Goal: Task Accomplishment & Management: Manage account settings

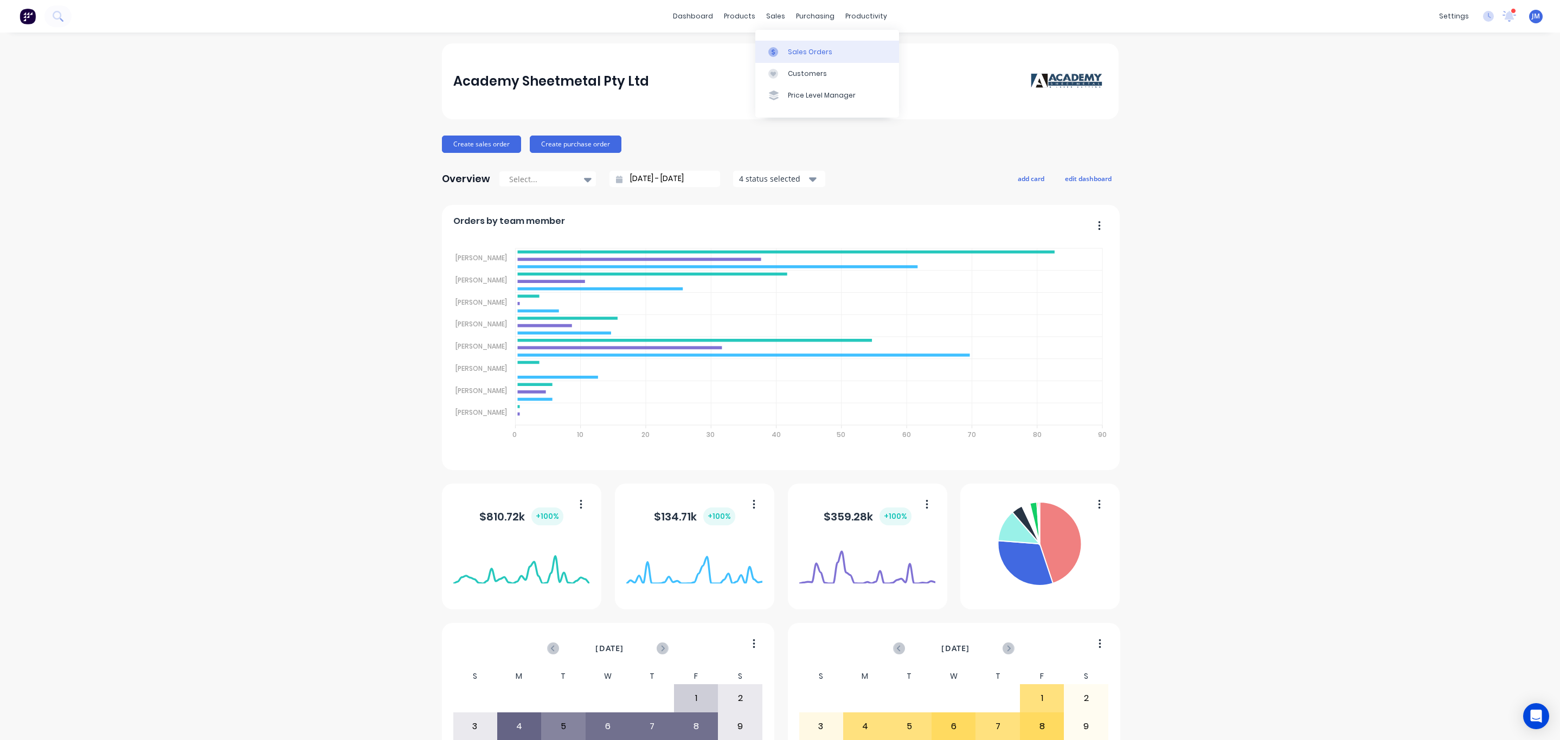
click at [791, 59] on link "Sales Orders" at bounding box center [827, 52] width 144 height 22
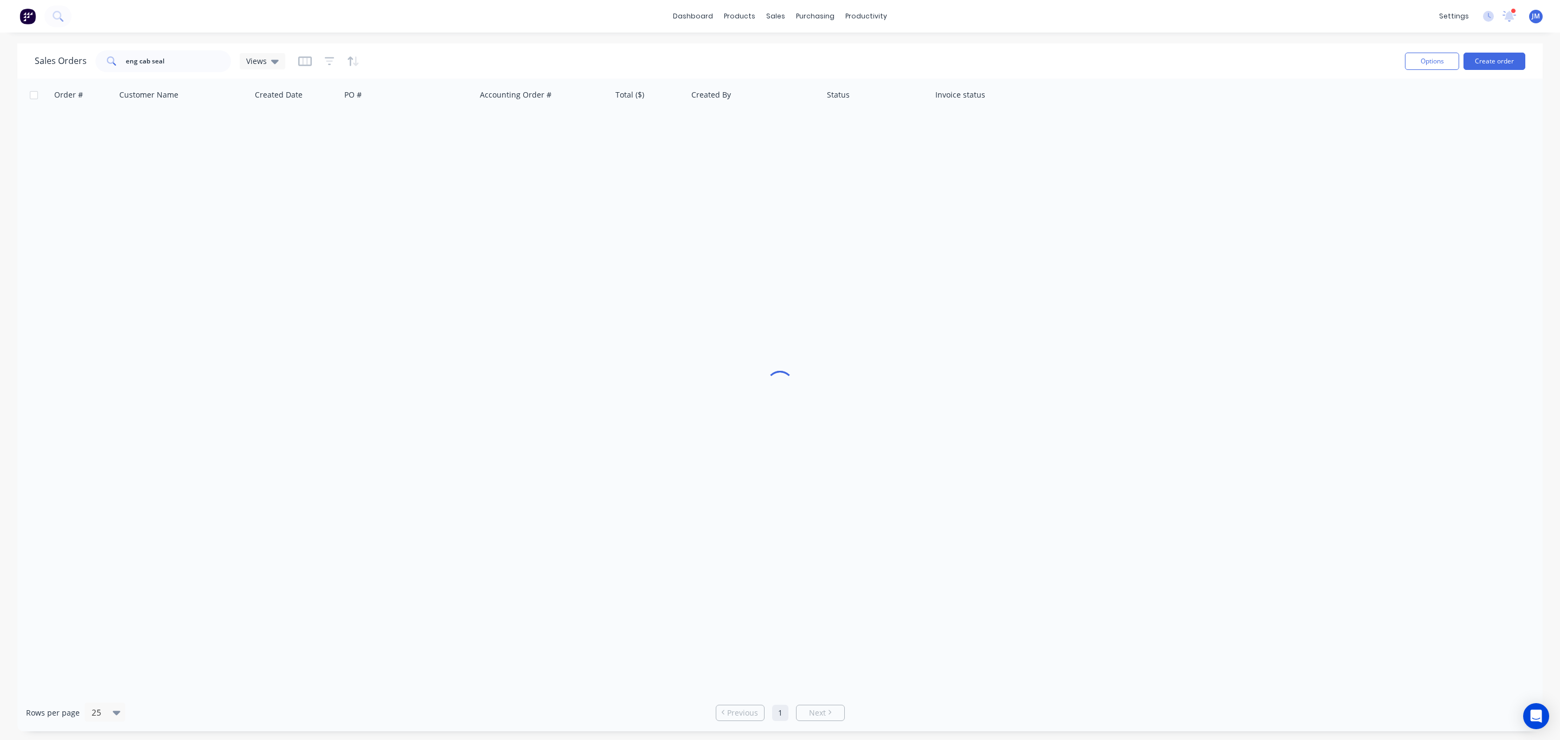
click at [804, 48] on div "Sales Orders eng cab seal Views" at bounding box center [716, 61] width 1362 height 27
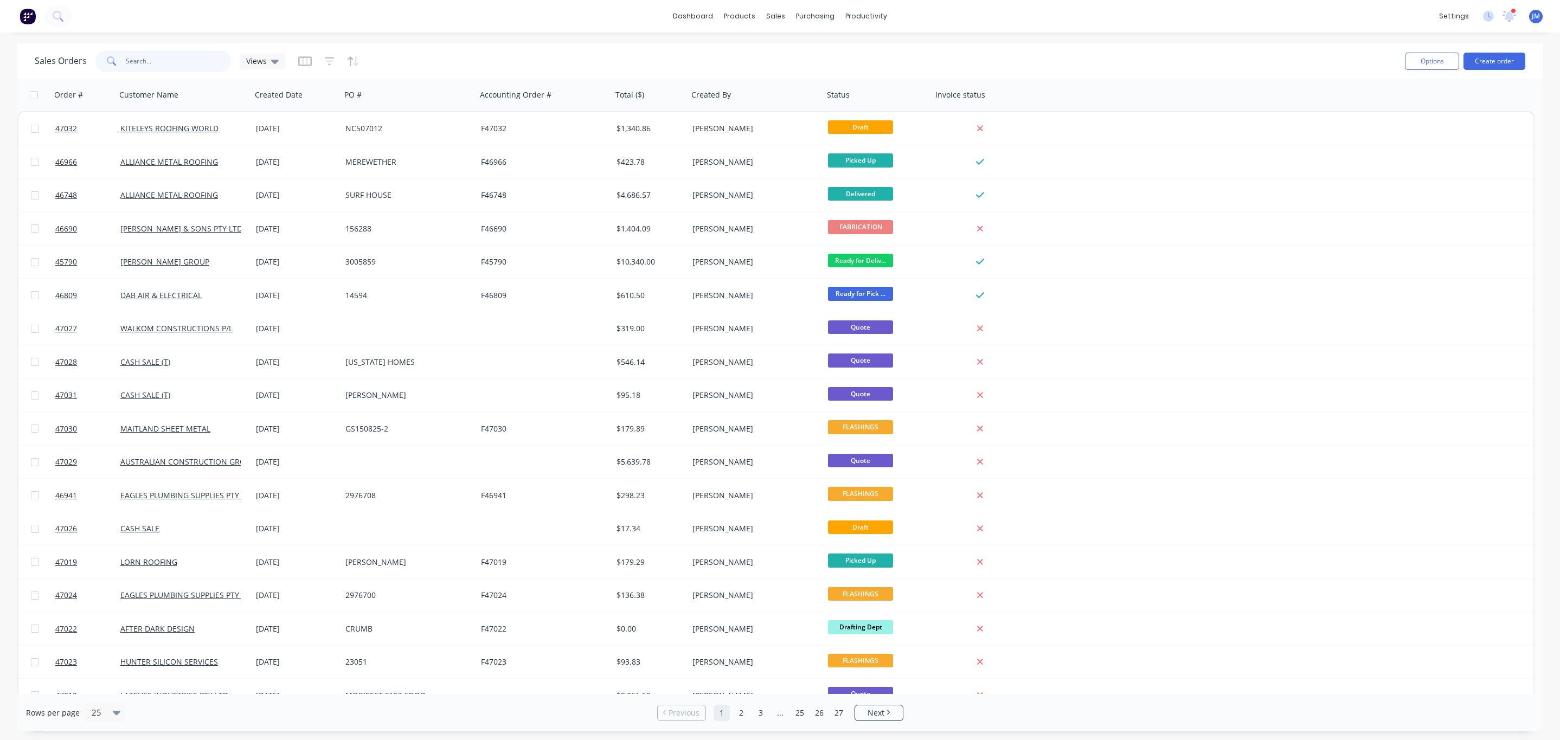
click at [139, 66] on input "text" at bounding box center [179, 61] width 106 height 22
